Goal: Information Seeking & Learning: Compare options

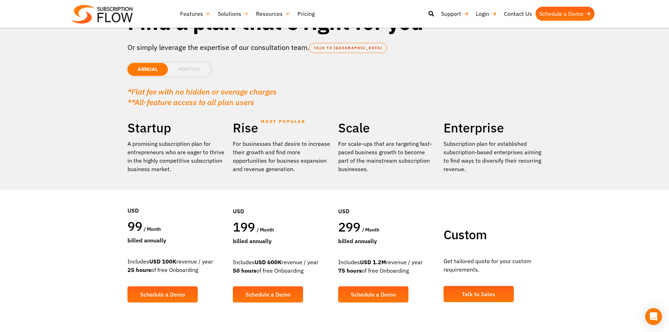
scroll to position [35, 0]
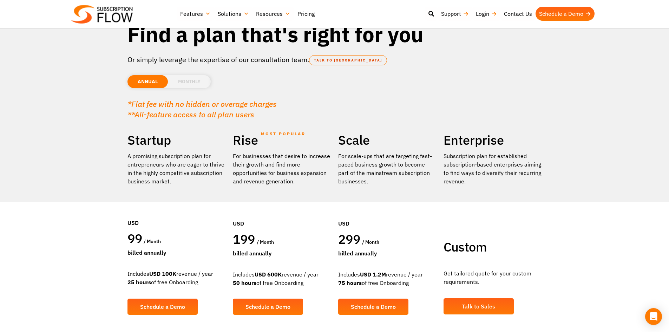
click at [186, 78] on li "MONTHLY" at bounding box center [189, 81] width 43 height 13
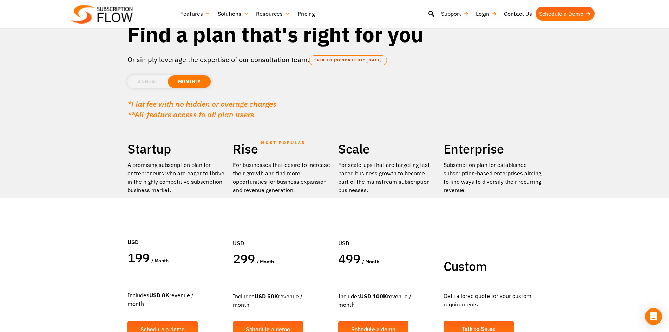
click at [161, 83] on li "ANNUAL" at bounding box center [147, 81] width 40 height 13
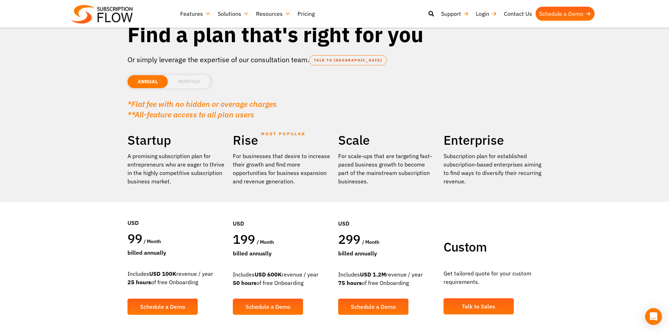
click at [186, 80] on li "MONTHLY" at bounding box center [189, 81] width 43 height 13
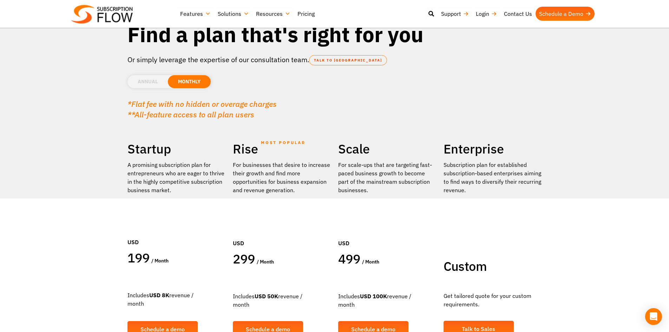
click at [156, 80] on li "ANNUAL" at bounding box center [147, 81] width 40 height 13
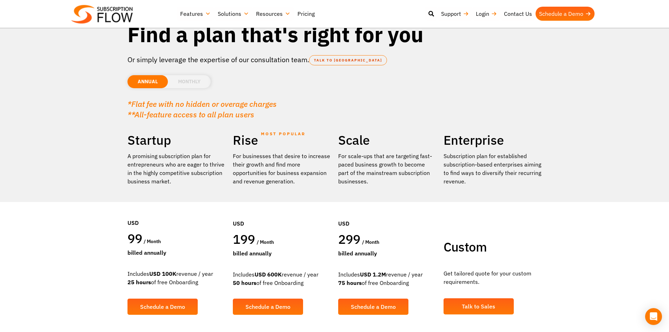
click at [182, 81] on li "MONTHLY" at bounding box center [189, 81] width 43 height 13
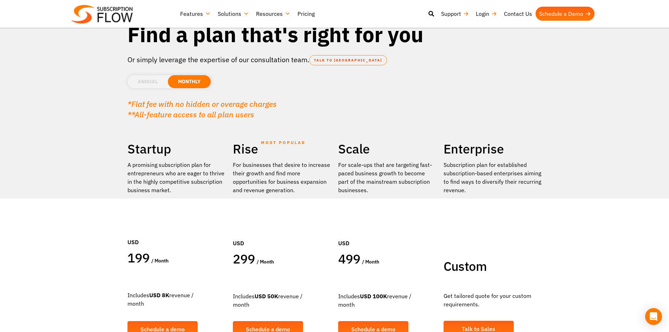
click at [148, 83] on li "ANNUAL" at bounding box center [147, 81] width 40 height 13
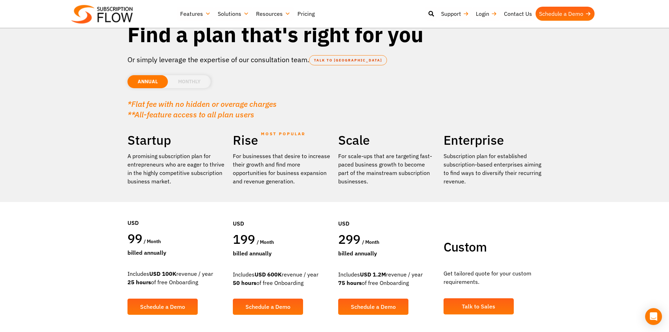
click at [174, 82] on li "MONTHLY" at bounding box center [189, 81] width 43 height 13
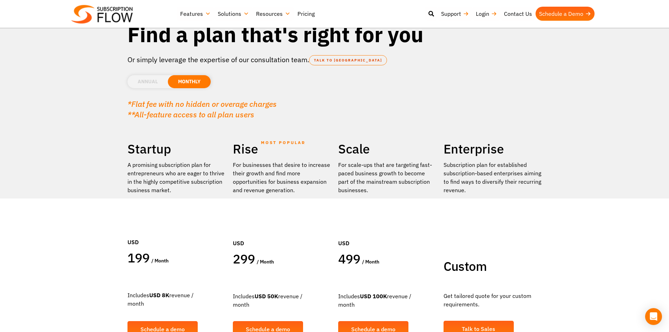
click at [149, 82] on li "ANNUAL" at bounding box center [147, 81] width 40 height 13
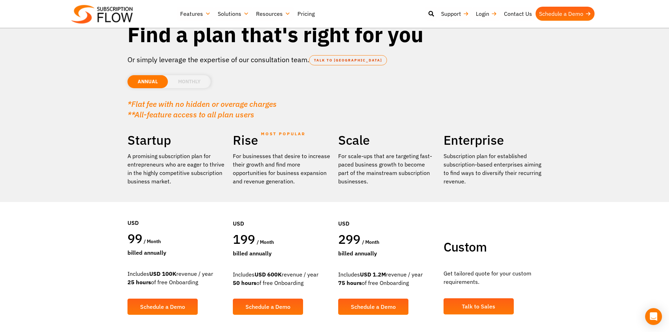
click at [202, 77] on li "MONTHLY" at bounding box center [189, 81] width 43 height 13
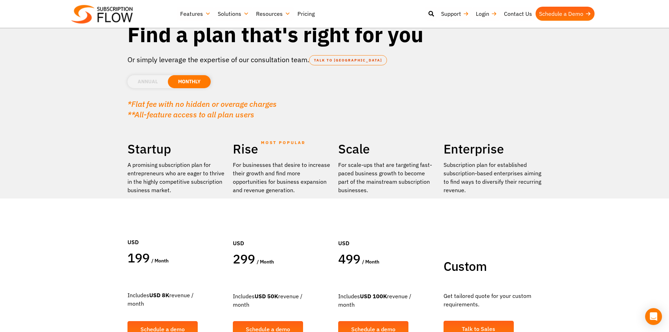
click at [166, 77] on li "ANNUAL" at bounding box center [147, 81] width 40 height 13
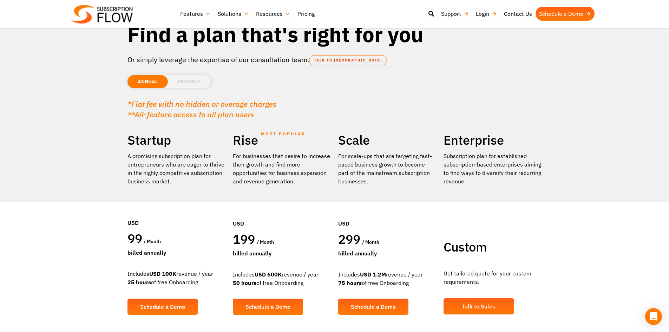
click at [197, 78] on li "MONTHLY" at bounding box center [189, 81] width 43 height 13
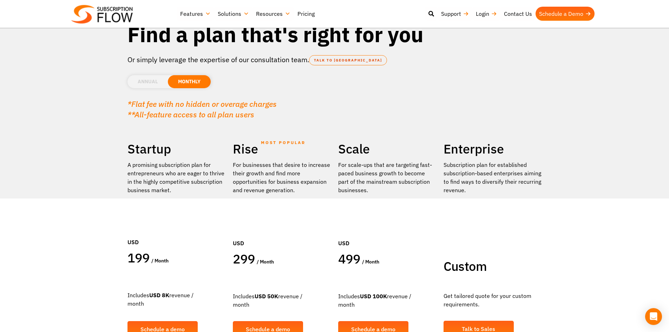
click at [154, 85] on li "ANNUAL" at bounding box center [147, 81] width 40 height 13
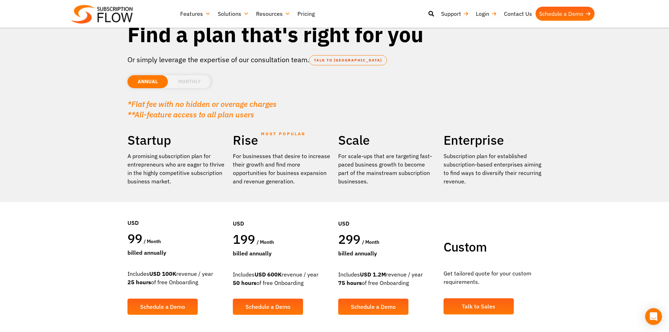
click at [178, 93] on div "*Flat fee with no hidden or overage charges **All-feature access to all plan us…" at bounding box center [334, 106] width 414 height 28
